Goal: Find contact information: Obtain details needed to contact an individual or organization

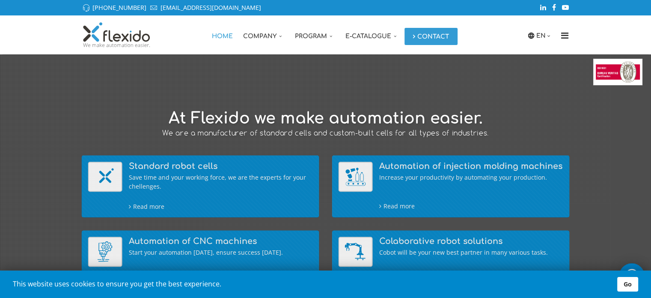
click at [433, 37] on link "Contact" at bounding box center [431, 36] width 53 height 17
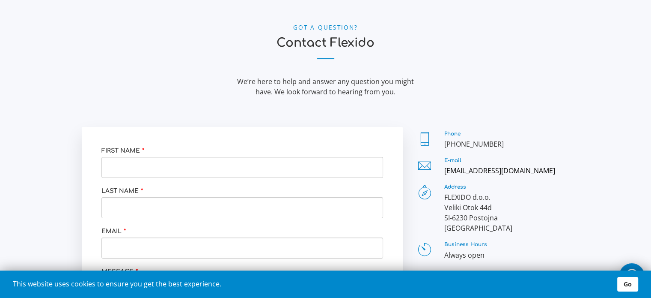
scroll to position [55, 0]
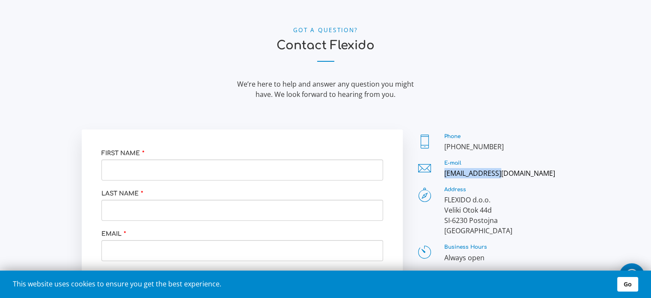
drag, startPoint x: 499, startPoint y: 174, endPoint x: 444, endPoint y: 174, distance: 54.8
click at [444, 174] on div "E-mail [EMAIL_ADDRESS][DOMAIN_NAME]" at bounding box center [493, 169] width 154 height 18
copy link "[EMAIL_ADDRESS][DOMAIN_NAME]"
click at [566, 112] on section "Got a Question? Contact Flexido We’re here to help and answer any question you …" at bounding box center [326, 64] width 664 height 131
